Goal: Information Seeking & Learning: Check status

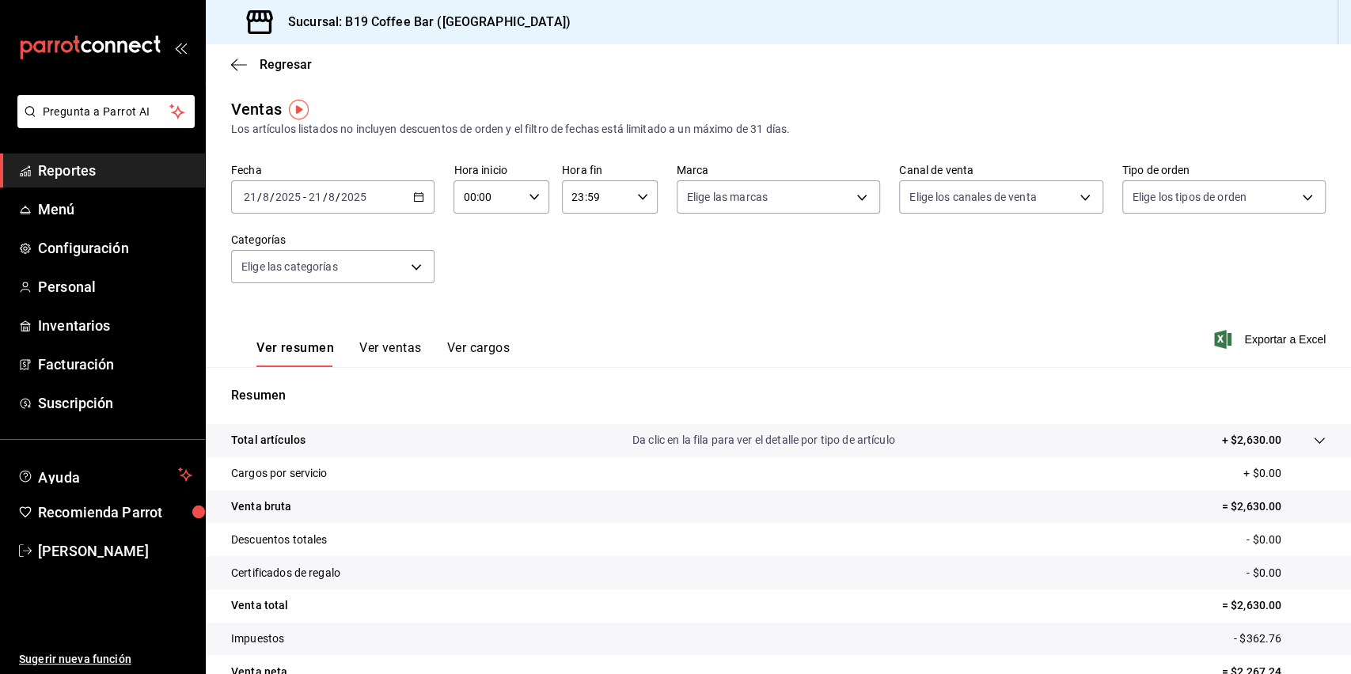
click at [141, 184] on link "Reportes" at bounding box center [102, 171] width 205 height 34
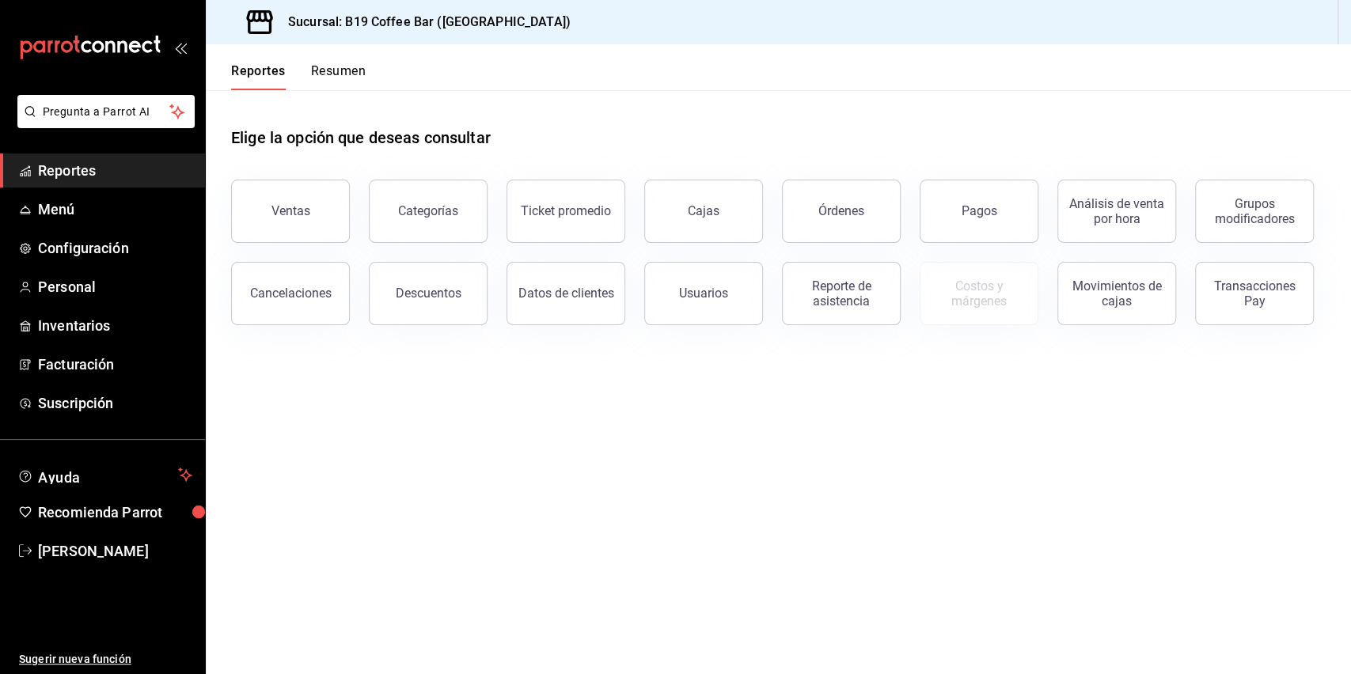
click at [218, 226] on div "Ventas" at bounding box center [281, 202] width 138 height 82
click at [249, 222] on button "Ventas" at bounding box center [290, 211] width 119 height 63
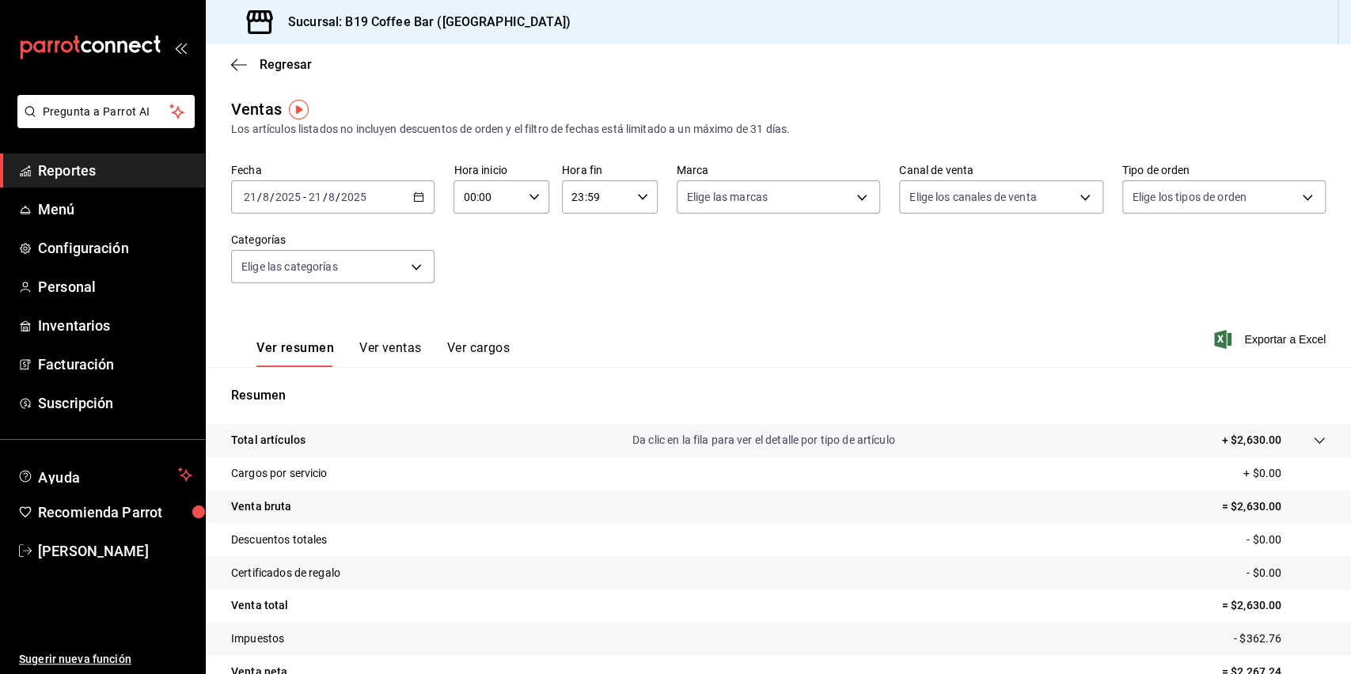
click at [117, 174] on span "Reportes" at bounding box center [115, 170] width 154 height 21
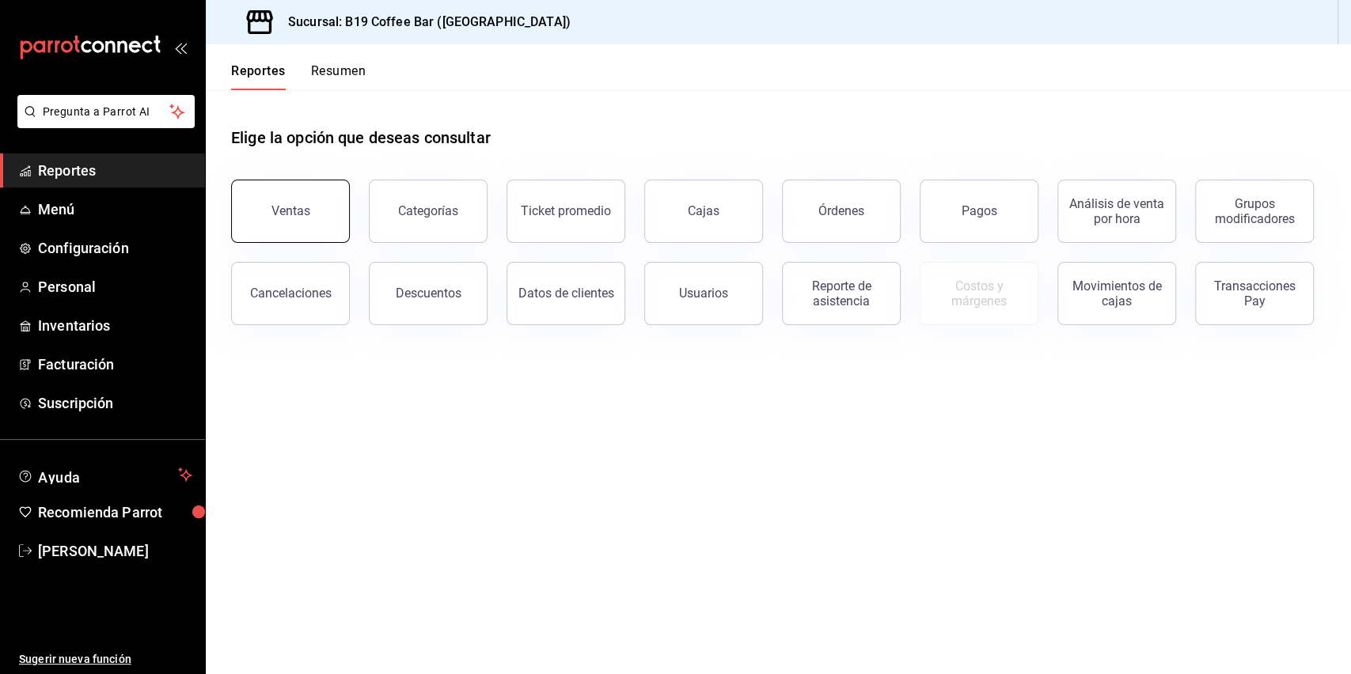
click at [309, 229] on button "Ventas" at bounding box center [290, 211] width 119 height 63
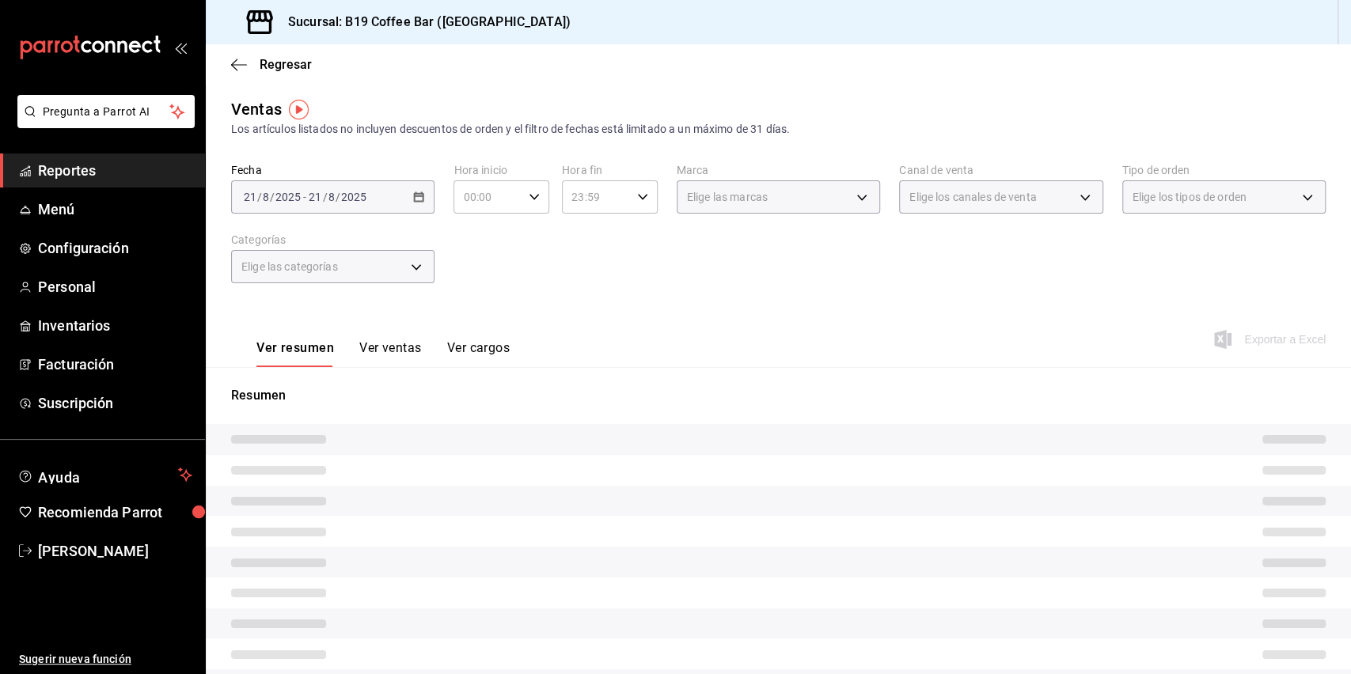
click at [573, 130] on div "Los artículos listados no incluyen descuentos de orden y el filtro de fechas es…" at bounding box center [778, 129] width 1095 height 17
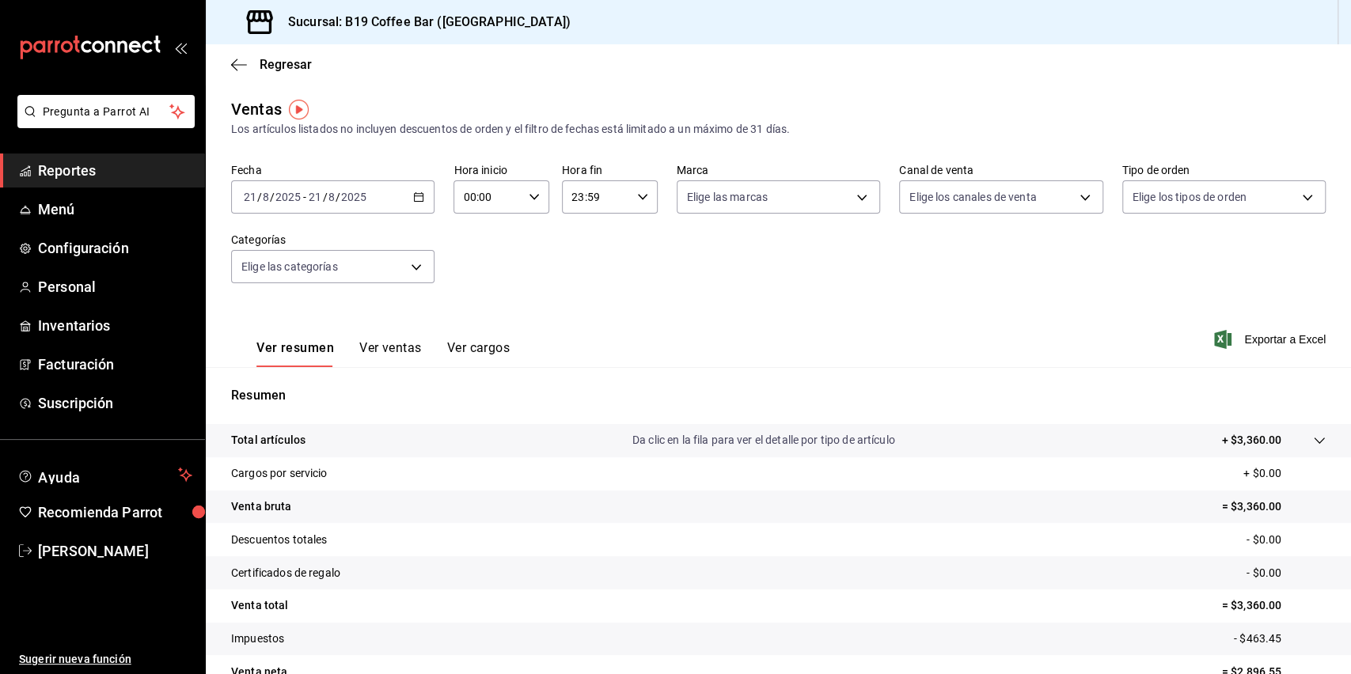
click at [132, 168] on span "Reportes" at bounding box center [115, 170] width 154 height 21
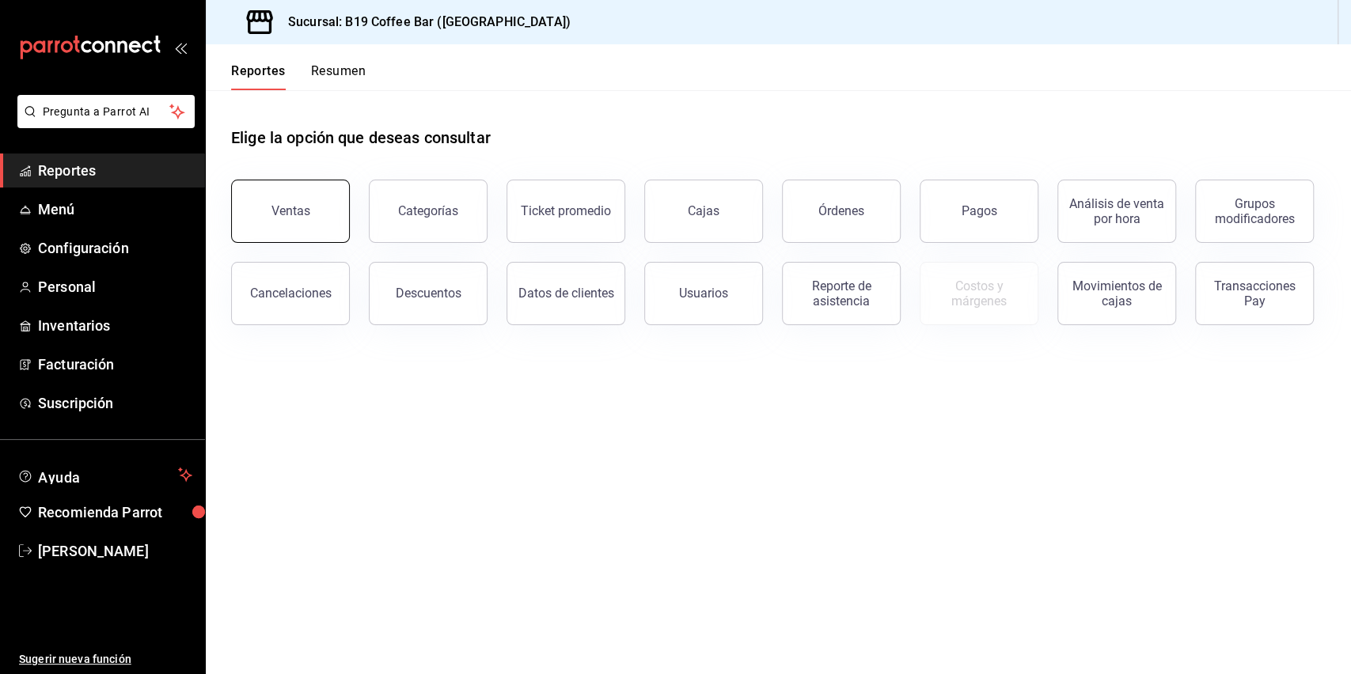
click at [296, 198] on button "Ventas" at bounding box center [290, 211] width 119 height 63
